Goal: Transaction & Acquisition: Purchase product/service

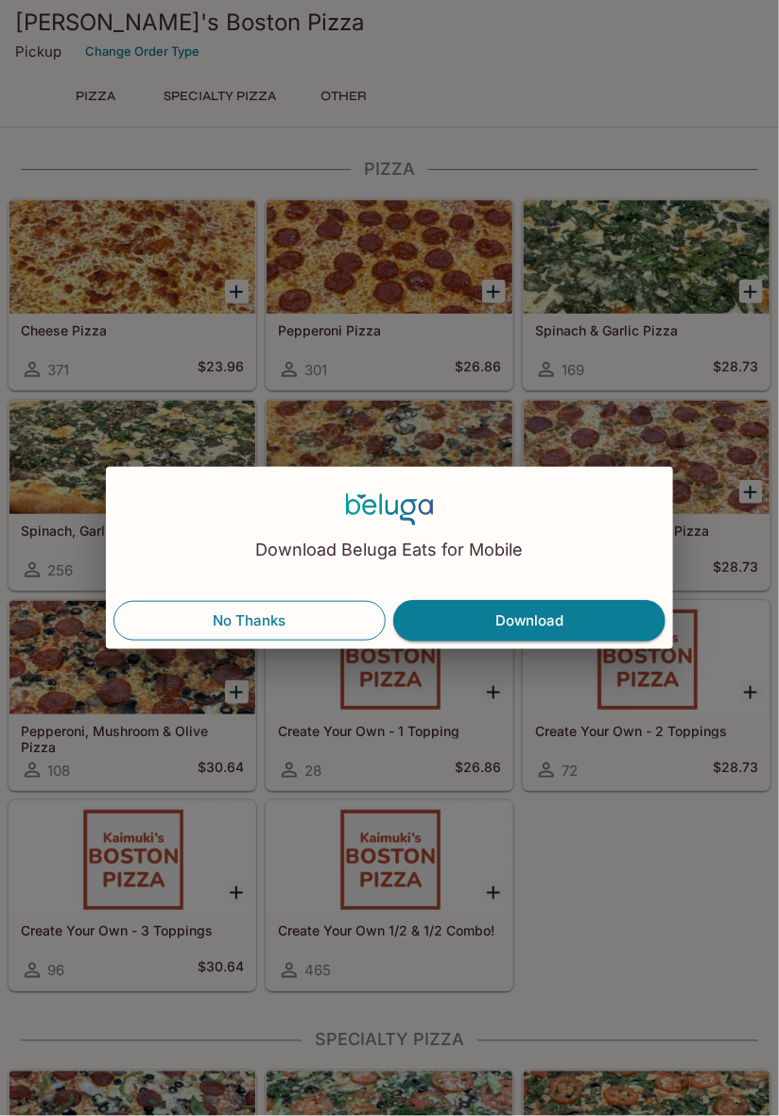
click at [285, 622] on button "No Thanks" at bounding box center [249, 621] width 272 height 40
click at [252, 637] on button "No Thanks" at bounding box center [249, 621] width 272 height 40
click at [280, 629] on button "No Thanks" at bounding box center [249, 621] width 272 height 40
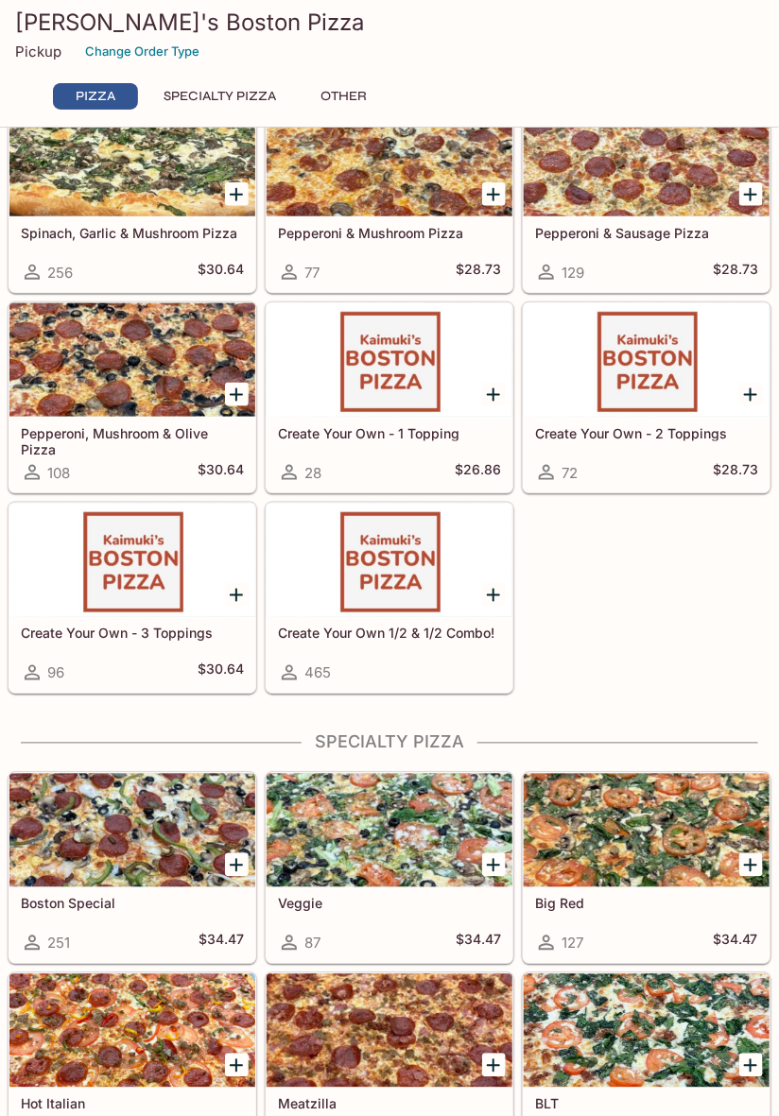
scroll to position [291, 0]
